Goal: Task Accomplishment & Management: Use online tool/utility

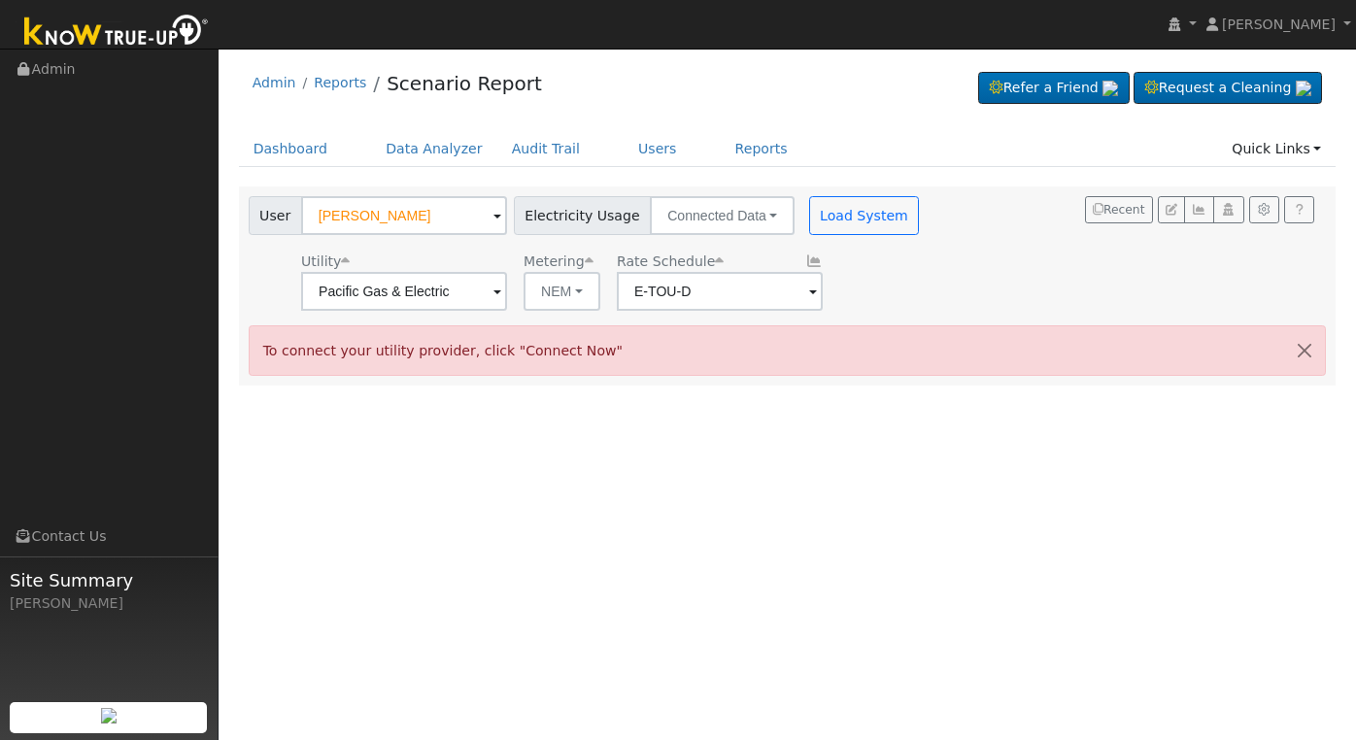
click at [415, 224] on input "[PERSON_NAME]" at bounding box center [404, 215] width 206 height 39
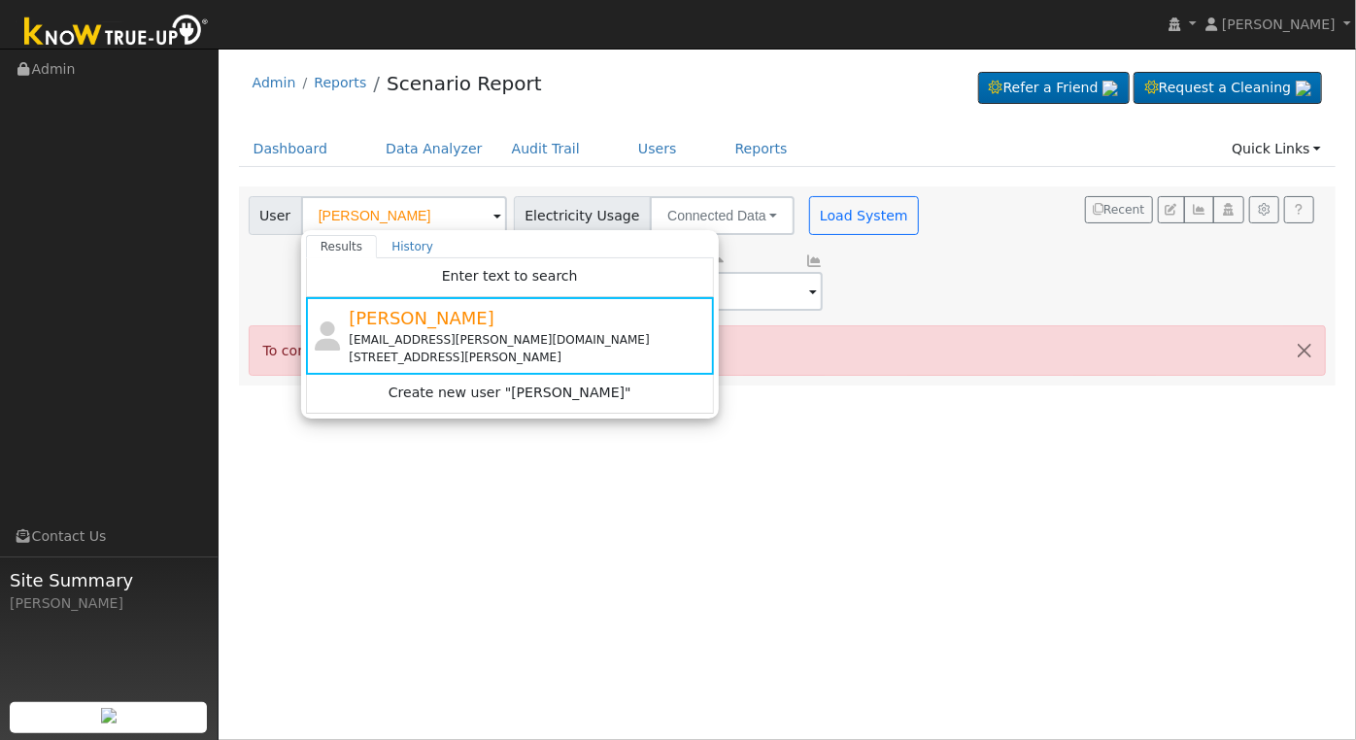
click at [350, 151] on ul "Dashboard Data Analyzer Audit Trail Users Reports Quick Links Quick Add Quick C…" at bounding box center [788, 149] width 1098 height 36
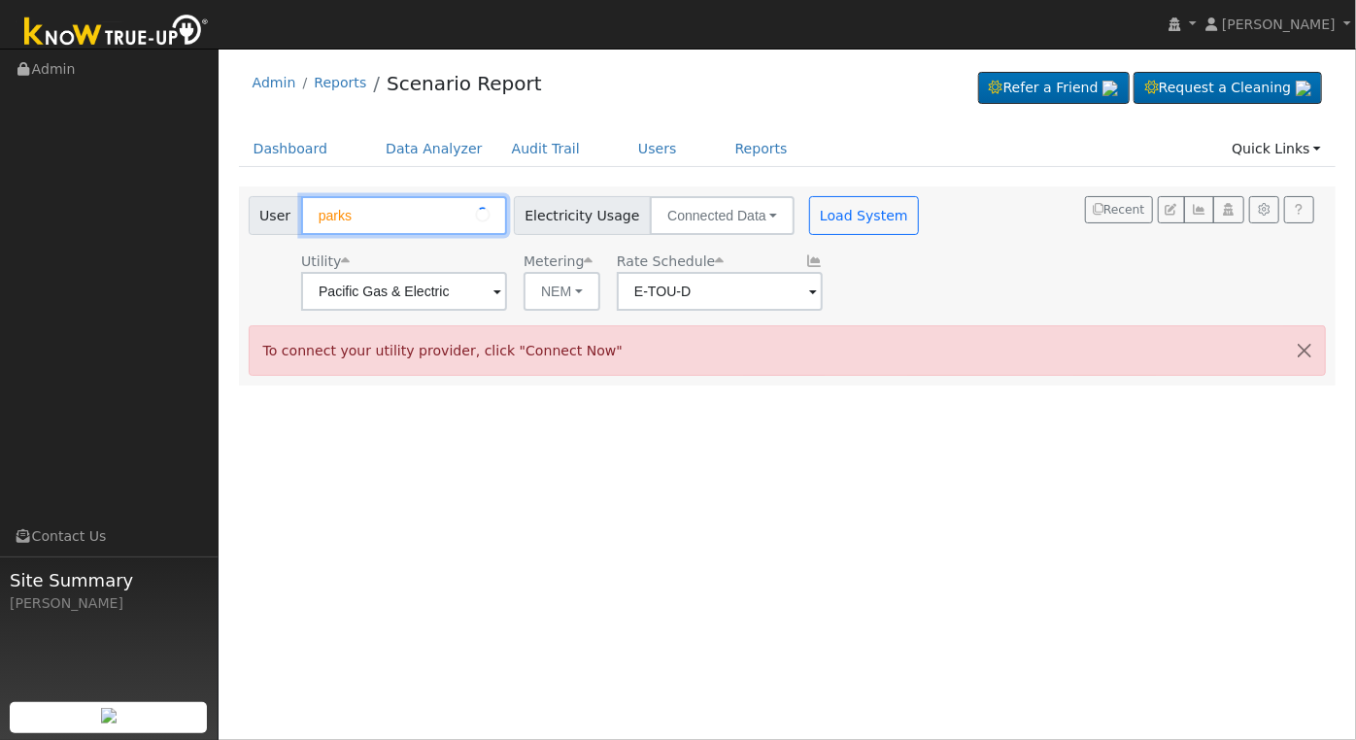
type input "parks"
click at [830, 126] on div "Admin Reports Scenario Report Refer a Friend Request a Cleaning" at bounding box center [787, 221] width 1118 height 327
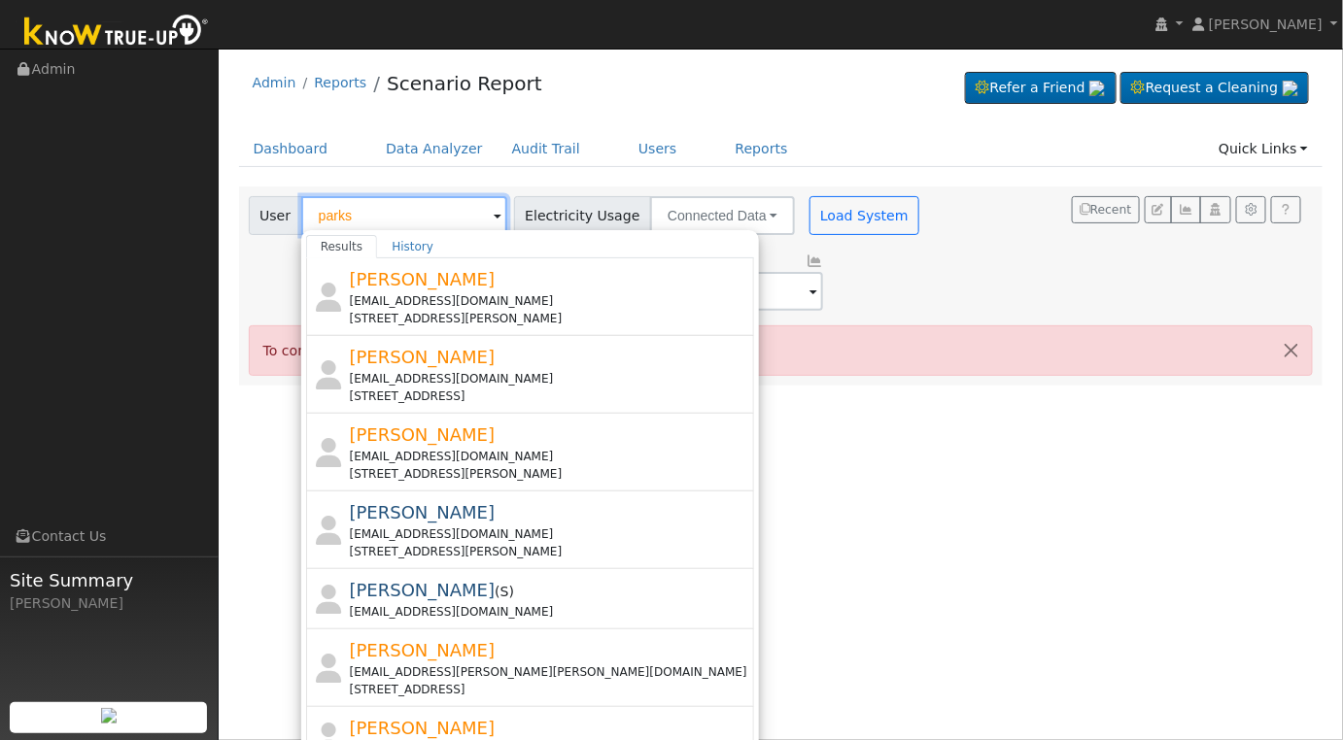
click at [427, 214] on input "parks" at bounding box center [404, 215] width 206 height 39
click at [427, 214] on input "text" at bounding box center [404, 215] width 206 height 39
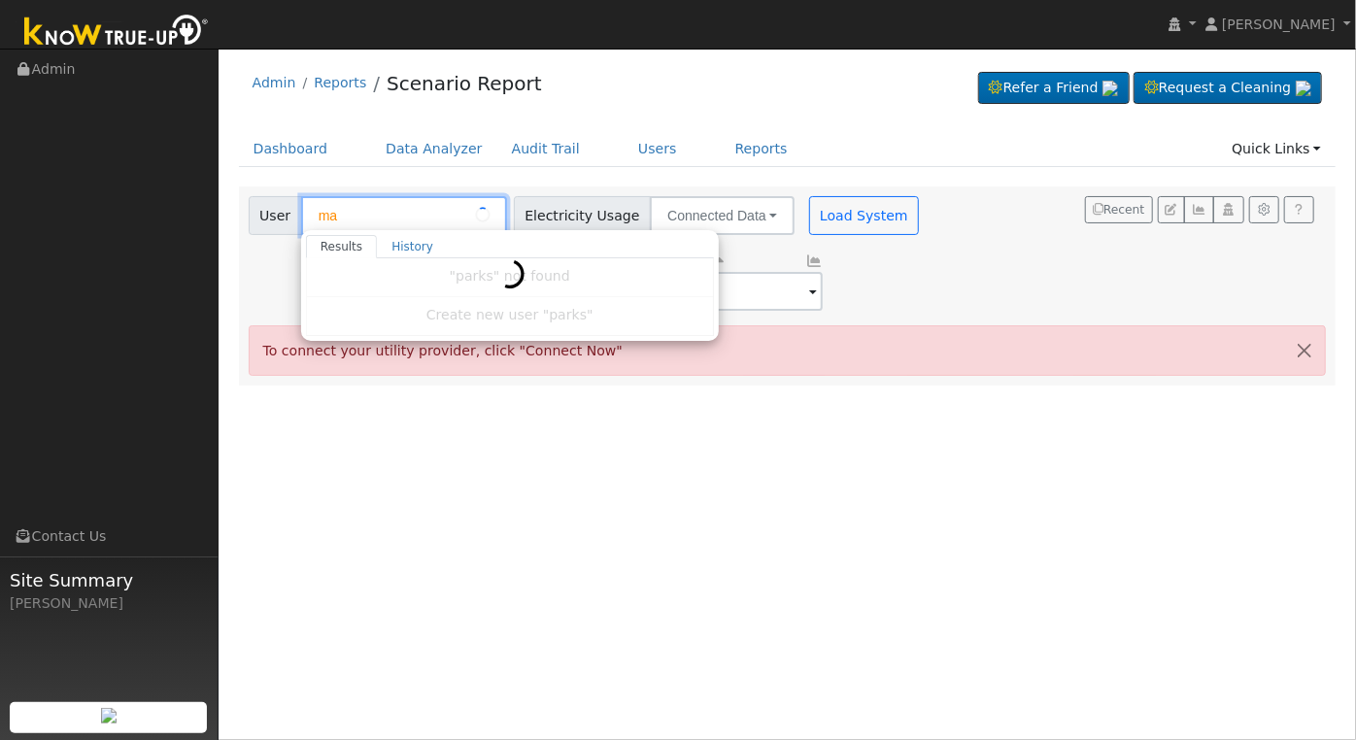
type input "m"
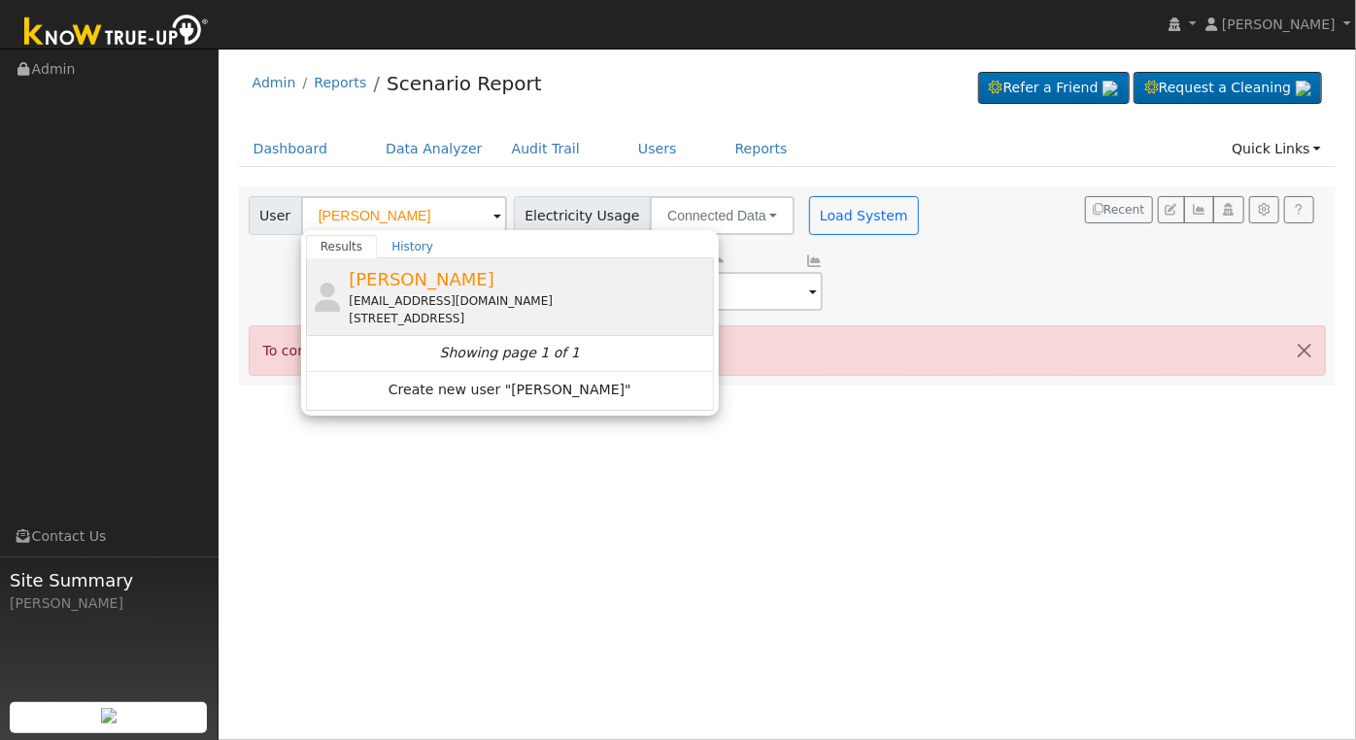
click at [446, 296] on div "[EMAIL_ADDRESS][DOMAIN_NAME]" at bounding box center [529, 300] width 360 height 17
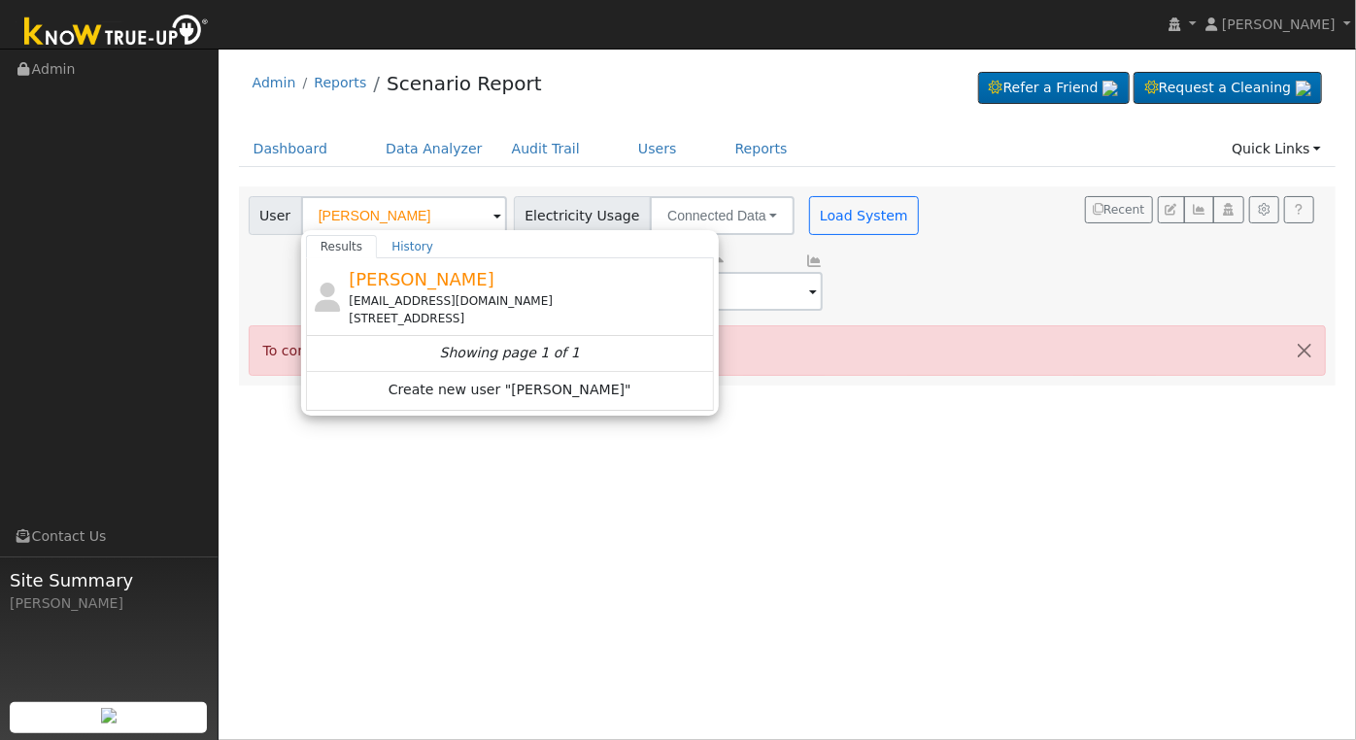
type input "[PERSON_NAME]"
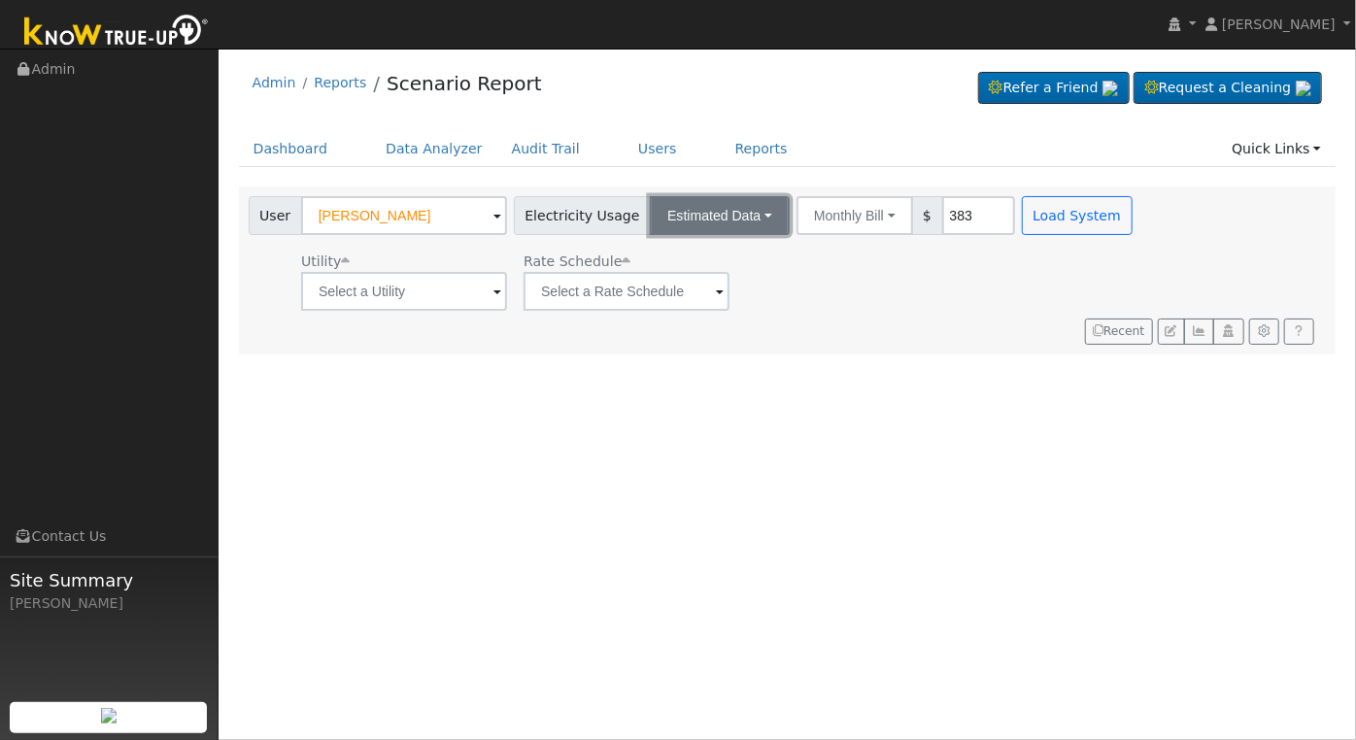
click at [723, 229] on button "Estimated Data" at bounding box center [720, 215] width 140 height 39
click at [699, 258] on link "Connected Data" at bounding box center [720, 258] width 138 height 27
